Goal: Information Seeking & Learning: Learn about a topic

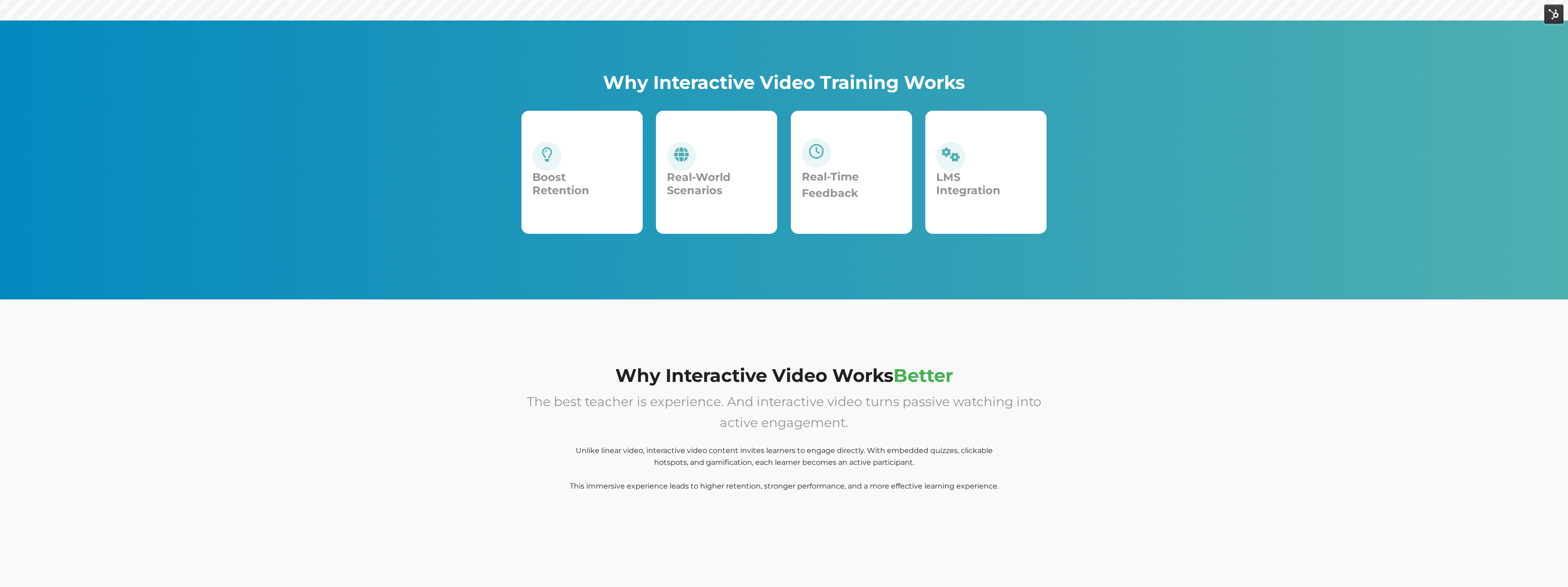
scroll to position [365, 0]
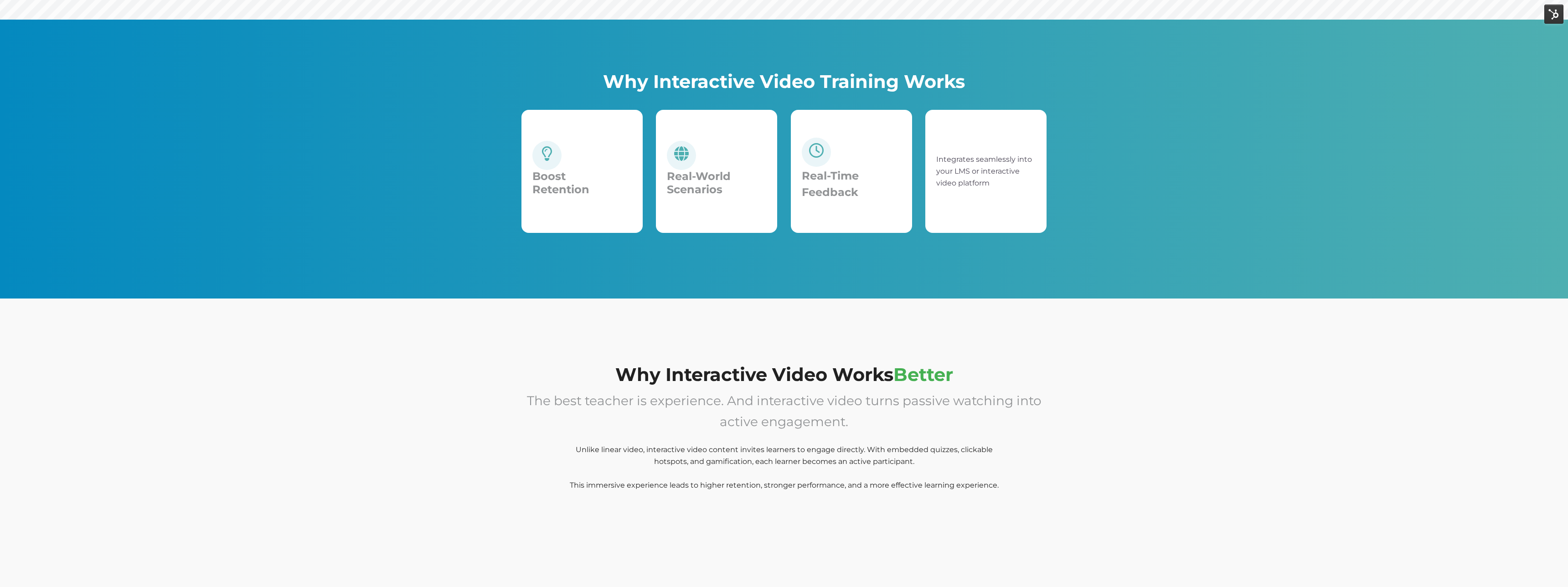
click at [1001, 134] on div "LMS Integration" at bounding box center [985, 171] width 99 height 101
click at [1001, 134] on div "Integrates seamlessly into your LMS or interactive video platform" at bounding box center [985, 171] width 99 height 101
click at [998, 152] on div "Integrates seamlessly into your LMS or interactive video platform" at bounding box center [985, 171] width 99 height 101
drag, startPoint x: 1001, startPoint y: 186, endPoint x: 999, endPoint y: 181, distance: 5.4
click at [1001, 185] on p "Integrates seamlessly into your LMS or interactive video platform" at bounding box center [985, 171] width 99 height 35
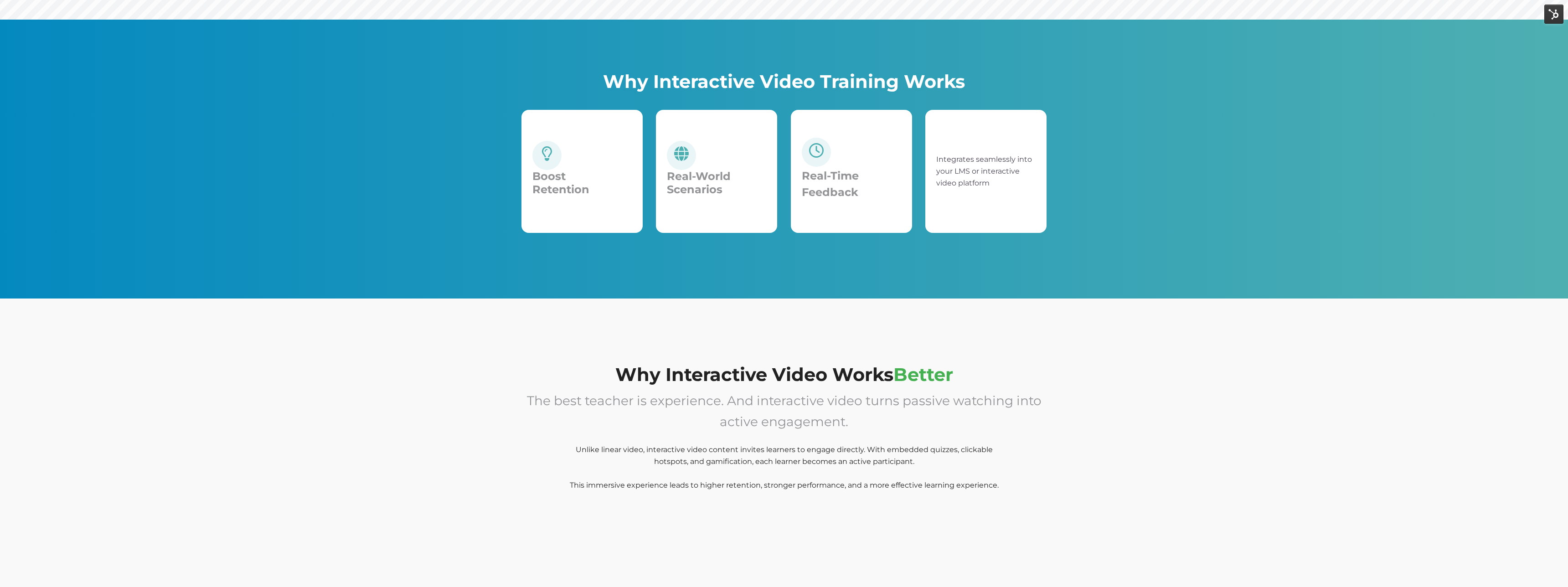
drag, startPoint x: 988, startPoint y: 175, endPoint x: 962, endPoint y: 163, distance: 28.6
click at [986, 173] on p "Integrates seamlessly into your LMS or interactive video platform" at bounding box center [985, 171] width 99 height 35
click at [956, 161] on p "Integrates seamlessly into your LMS or interactive video platform" at bounding box center [985, 171] width 99 height 35
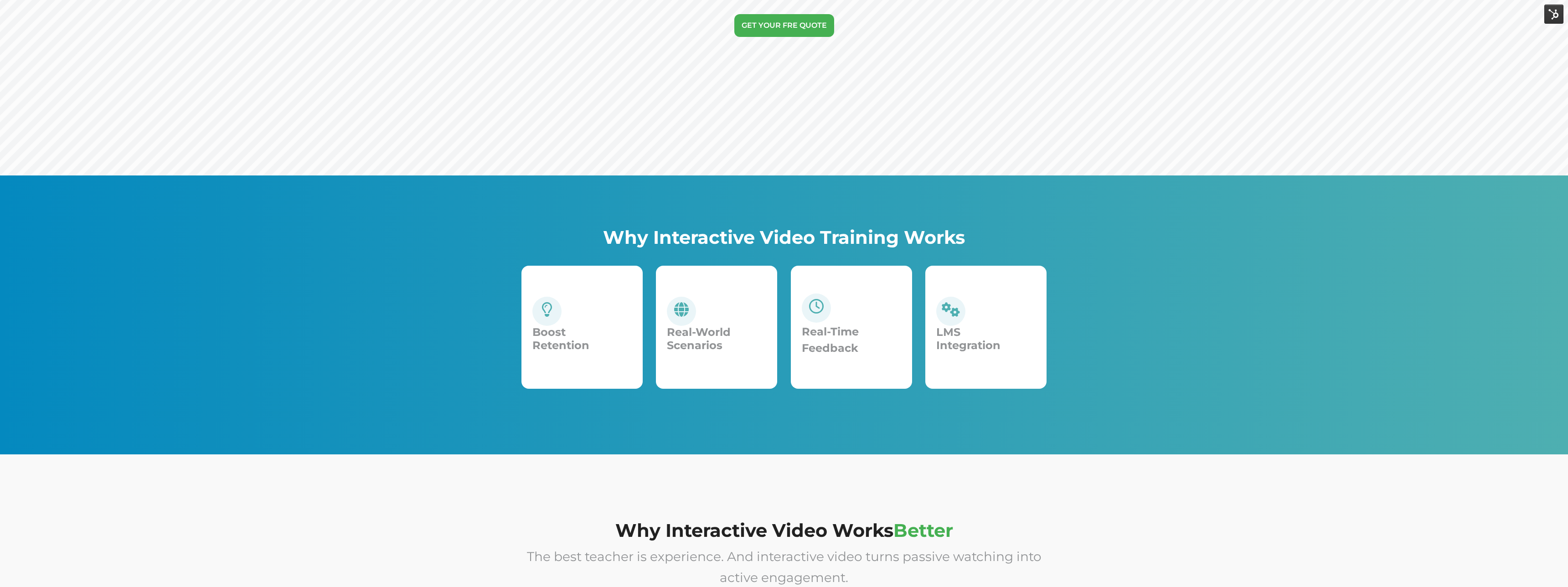
scroll to position [206, 0]
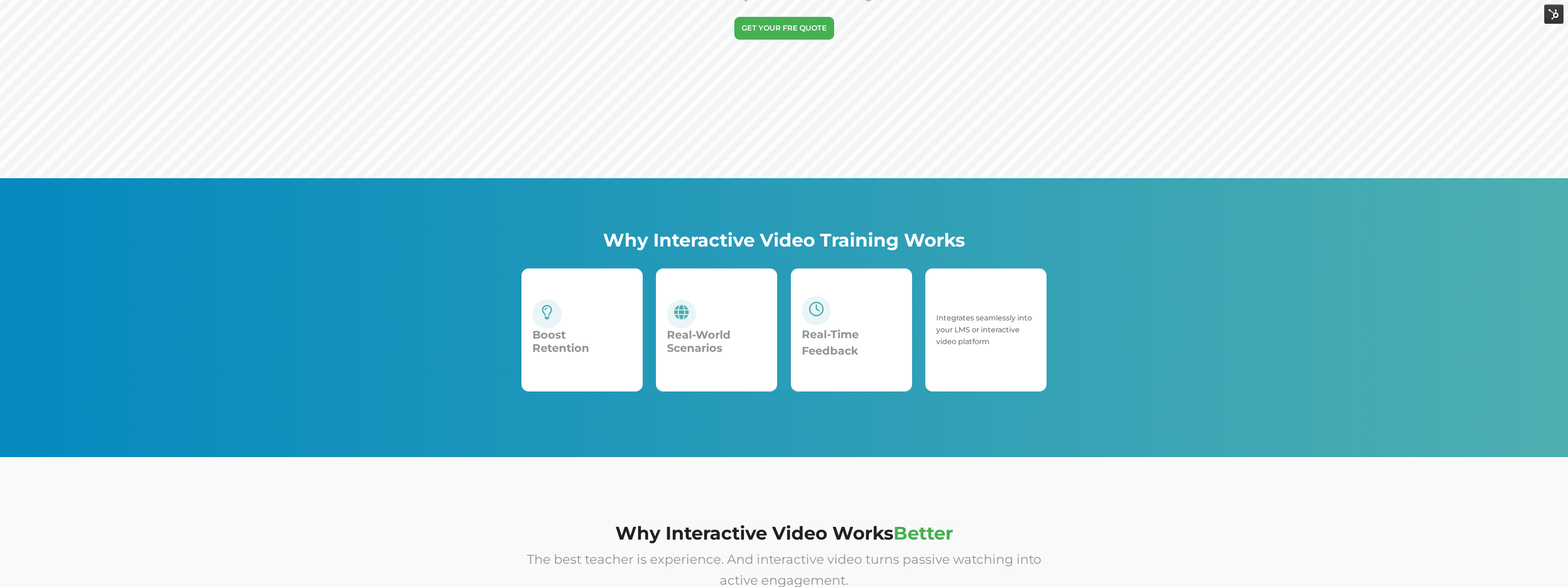
click at [973, 365] on div "LMS Integration" at bounding box center [985, 330] width 99 height 101
click at [1141, 351] on div "Why Interactive Video Training Works Boost Retention Boosts retention and engag…" at bounding box center [784, 318] width 1568 height 279
click at [1152, 329] on div "Why Interactive Video Training Works Boost Retention Boosts retention and engag…" at bounding box center [784, 318] width 1568 height 279
click at [1259, 204] on div "Why Interactive Video Training Works Boost Retention Boosts retention and engag…" at bounding box center [784, 318] width 1568 height 279
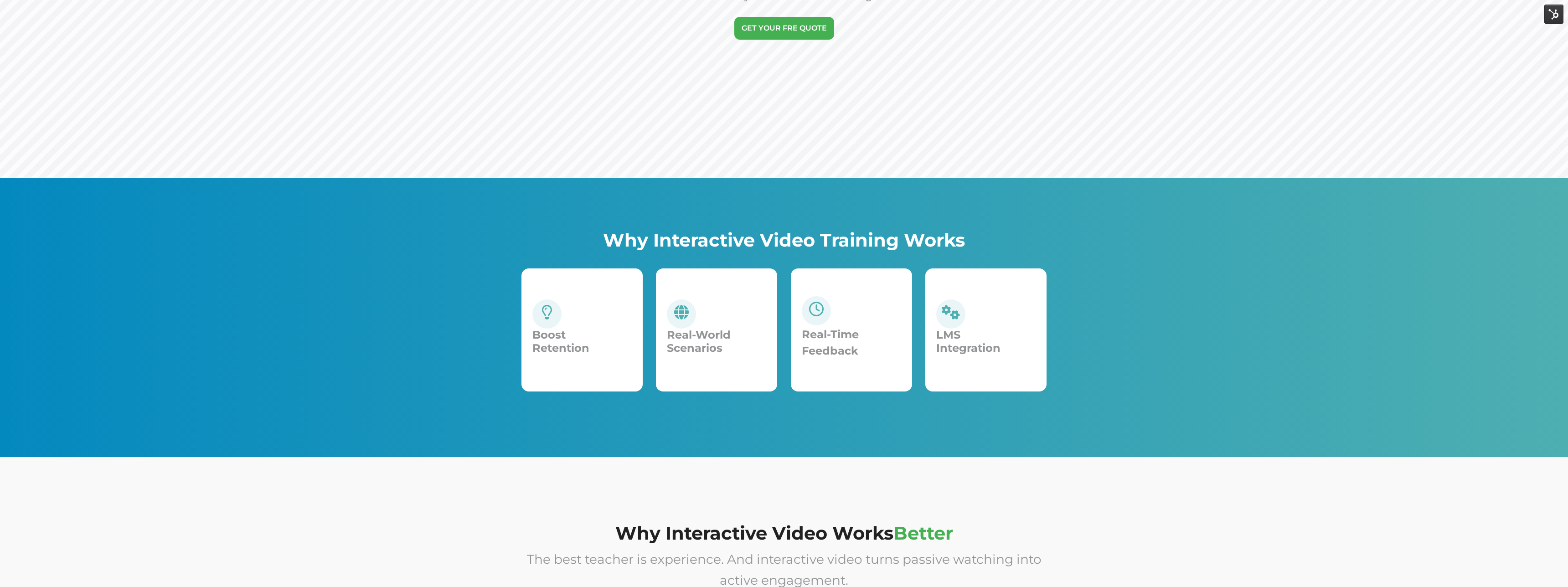
click at [1236, 224] on div "Why Interactive Video Training Works Boost Retention Boosts retention and engag…" at bounding box center [784, 318] width 1568 height 279
